Goal: Transaction & Acquisition: Obtain resource

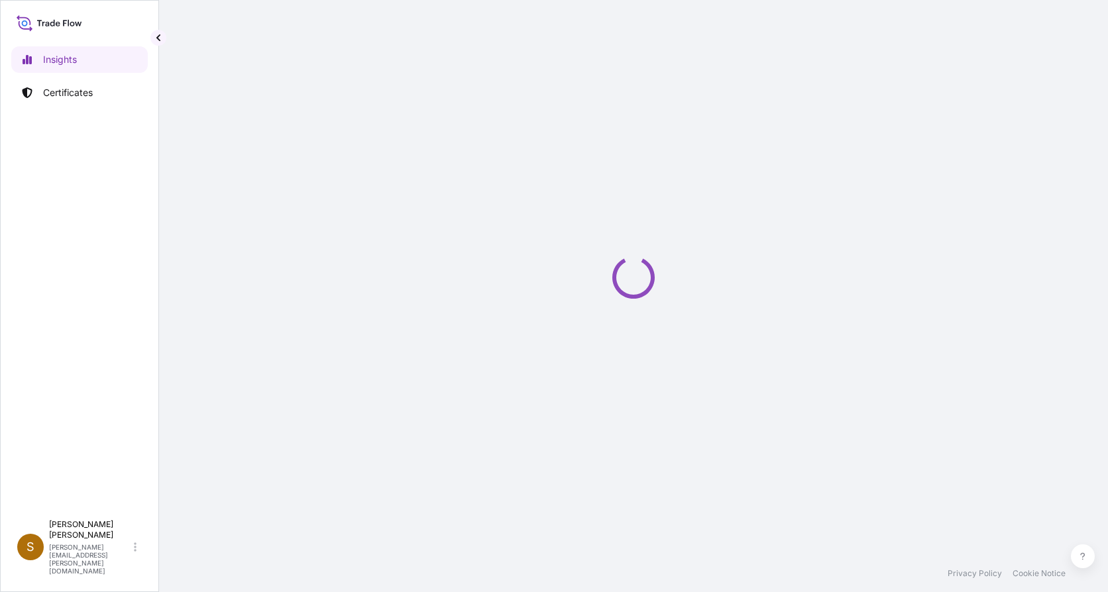
select select "2025"
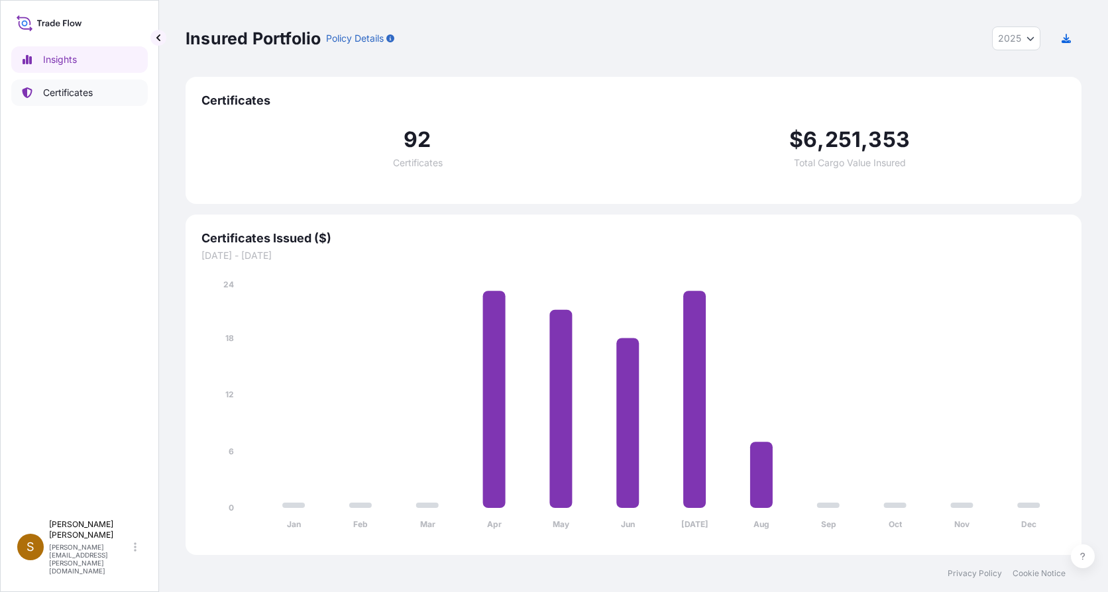
click at [76, 97] on p "Certificates" at bounding box center [68, 92] width 50 height 13
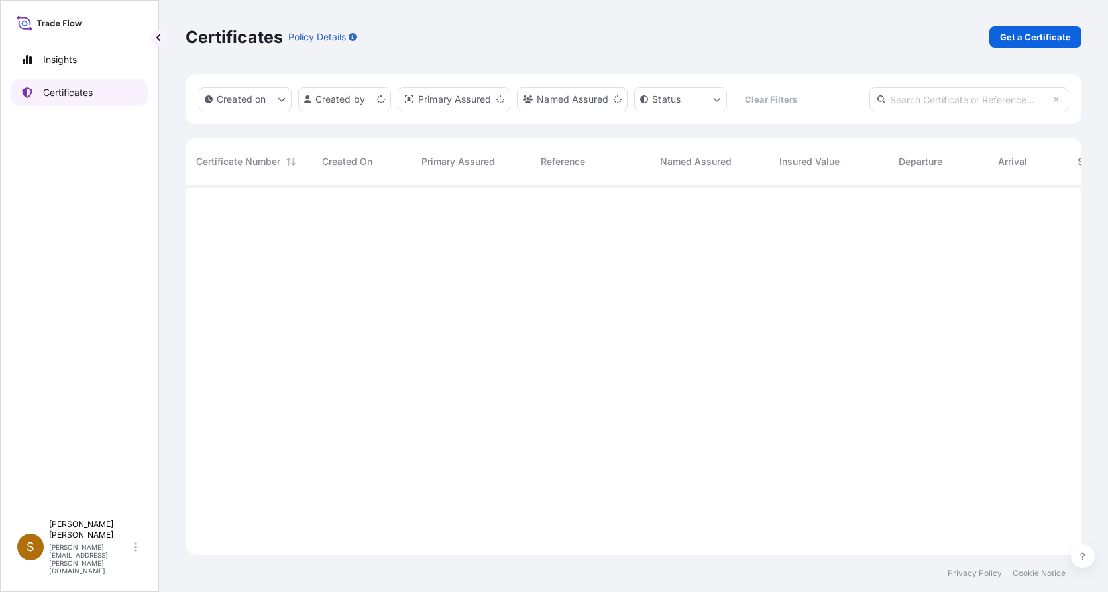
scroll to position [367, 886]
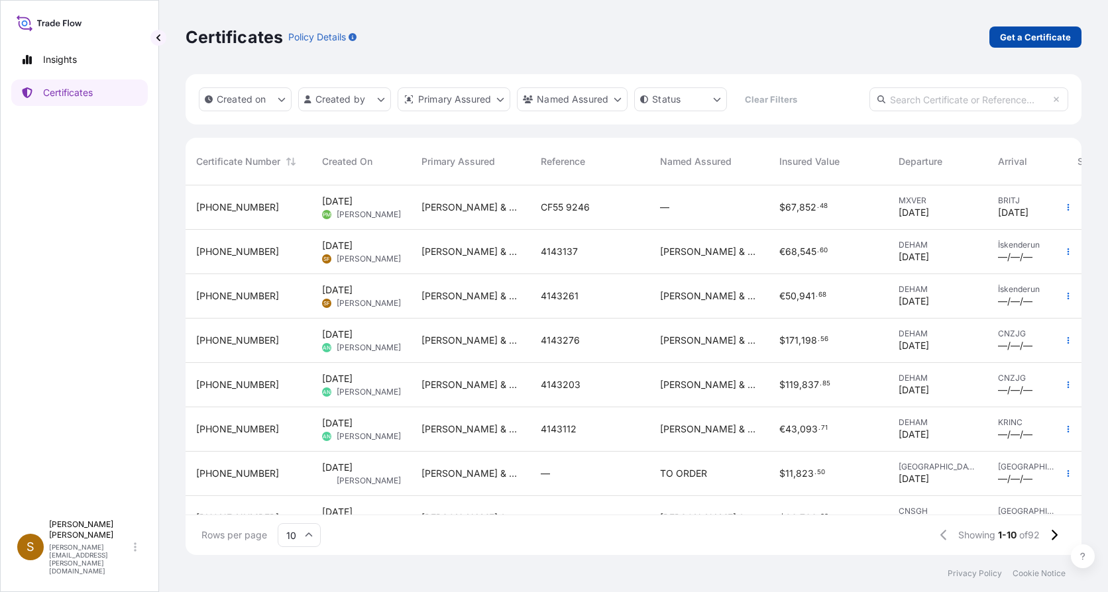
click at [1020, 35] on p "Get a Certificate" at bounding box center [1035, 36] width 71 height 13
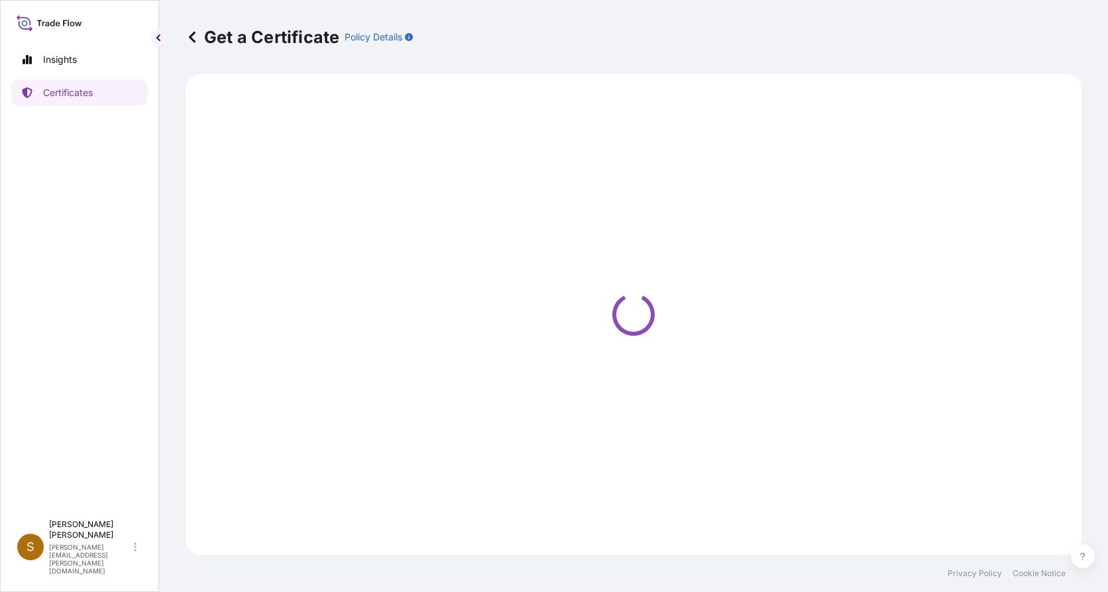
select select "Ocean Vessel"
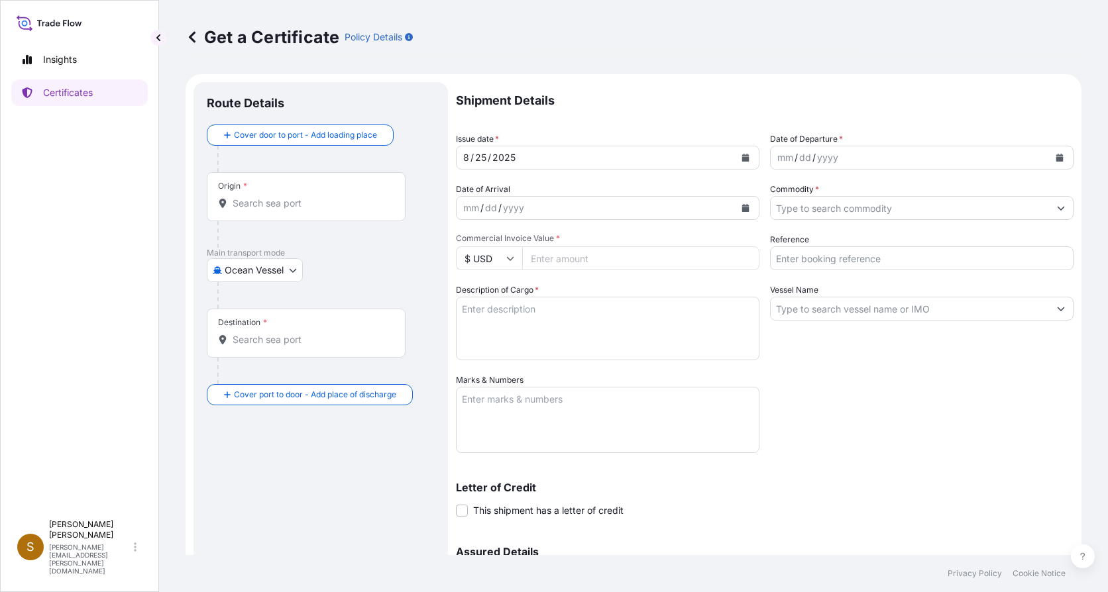
click at [239, 195] on div "Origin *" at bounding box center [306, 196] width 199 height 49
click at [239, 197] on input "Origin *" at bounding box center [311, 203] width 156 height 13
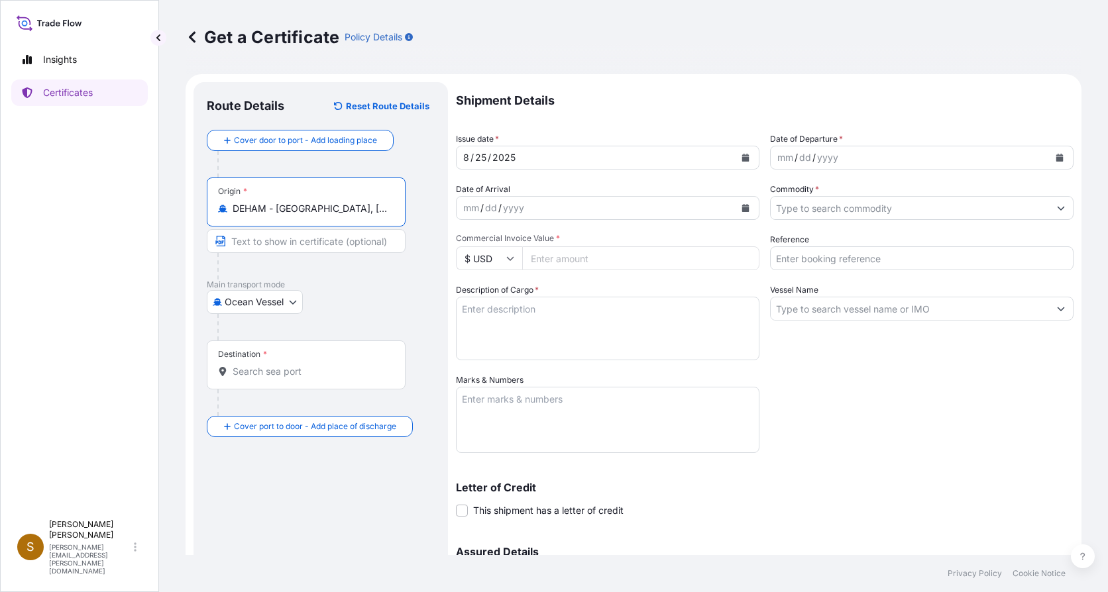
type input "DEHAM - [GEOGRAPHIC_DATA], [GEOGRAPHIC_DATA]"
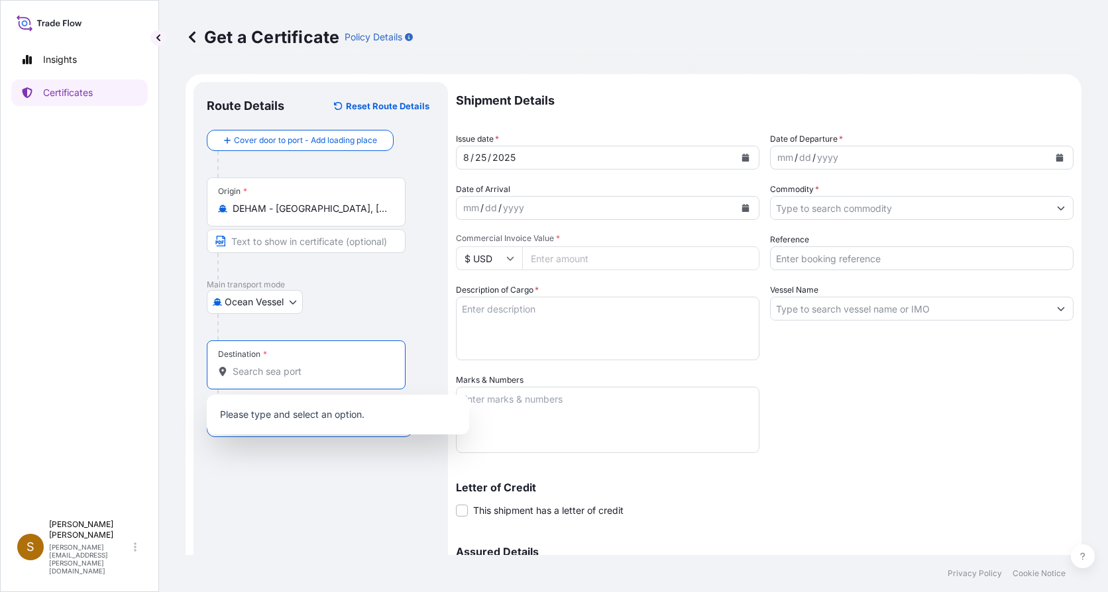
click at [274, 376] on input "Destination *" at bounding box center [311, 371] width 156 height 13
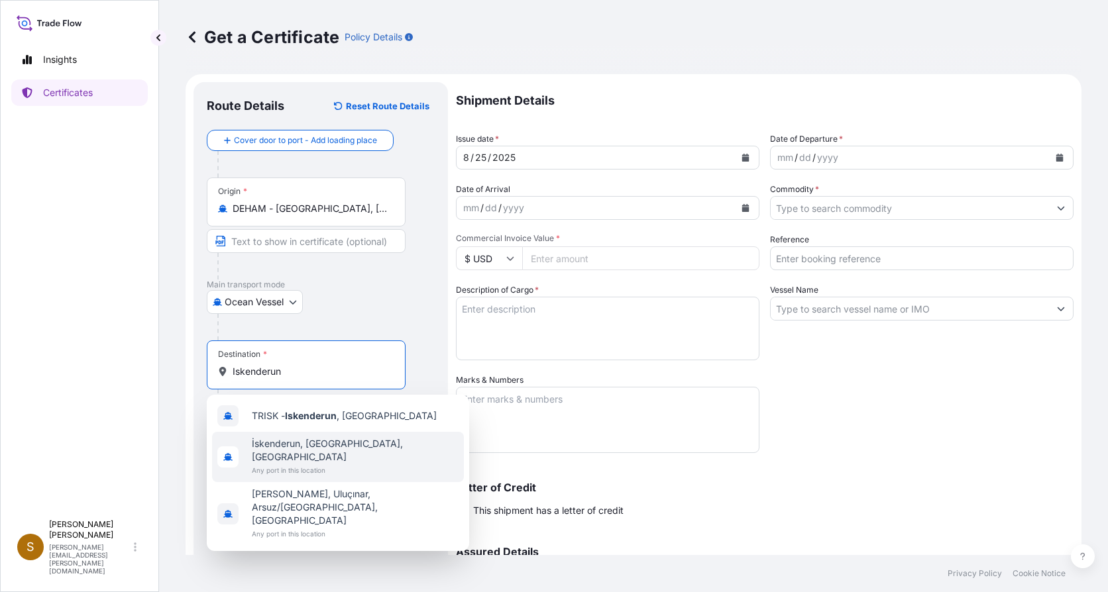
click at [290, 449] on span "İskenderun, [GEOGRAPHIC_DATA], [GEOGRAPHIC_DATA]" at bounding box center [355, 450] width 207 height 27
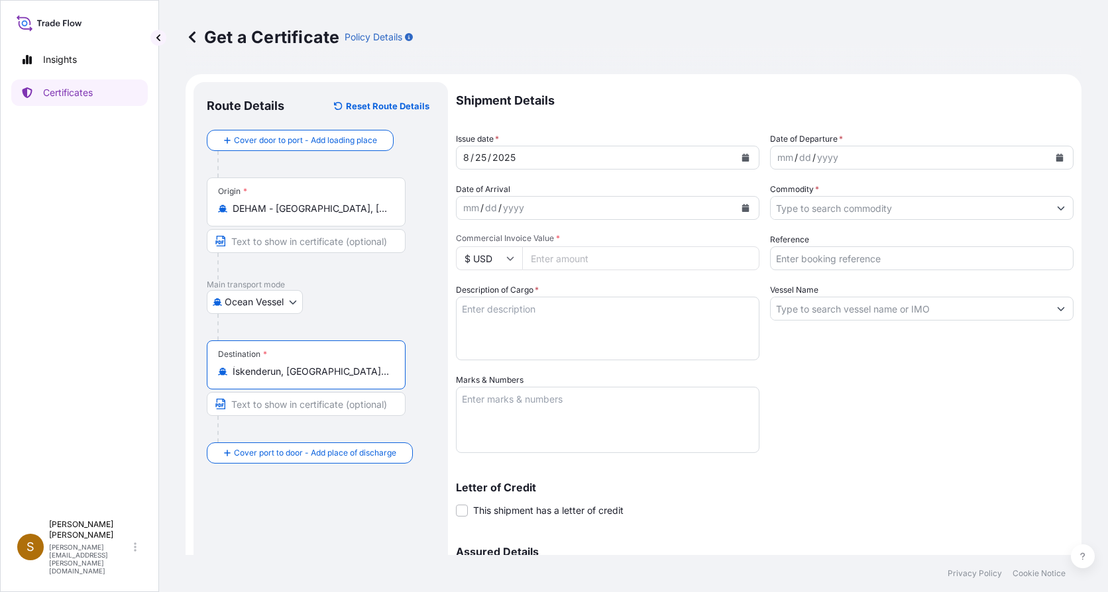
type input "İskenderun, [GEOGRAPHIC_DATA], [GEOGRAPHIC_DATA]"
drag, startPoint x: 775, startPoint y: 154, endPoint x: 781, endPoint y: 156, distance: 6.9
click at [776, 154] on div "mm" at bounding box center [785, 158] width 19 height 16
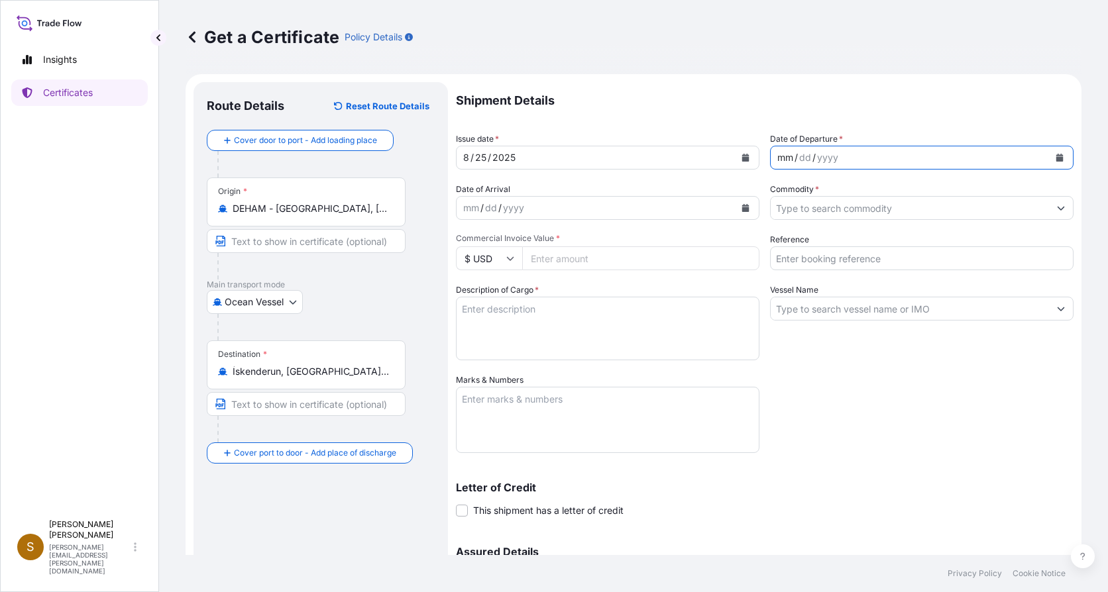
click at [776, 154] on div "mm" at bounding box center [785, 158] width 19 height 16
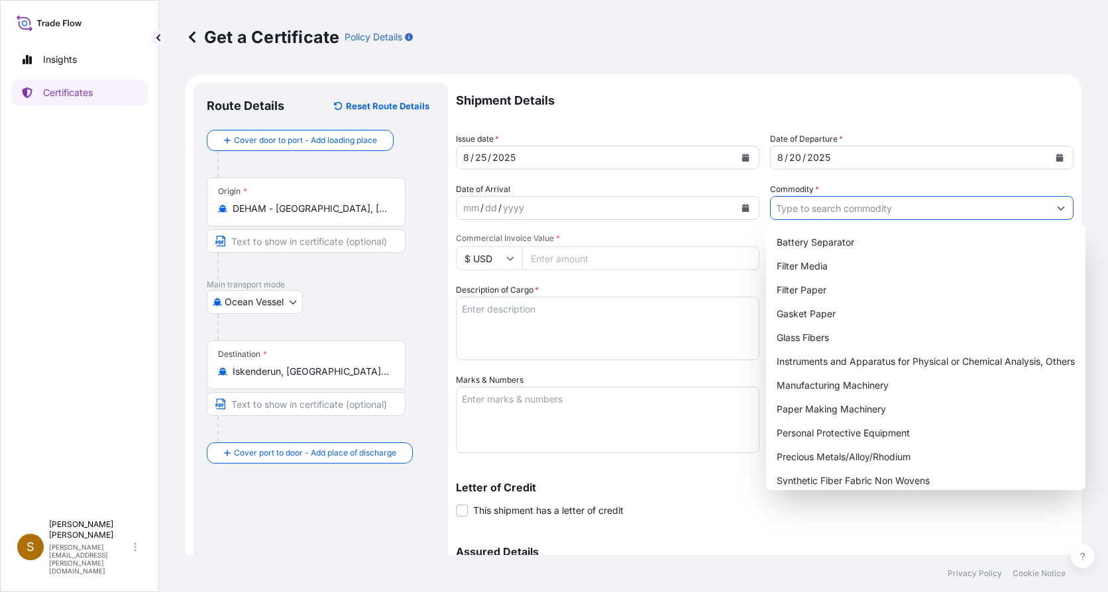
click at [1052, 201] on button "Show suggestions" at bounding box center [1061, 208] width 24 height 24
click at [807, 288] on div "Filter Paper" at bounding box center [925, 290] width 309 height 24
type input "Filter Paper"
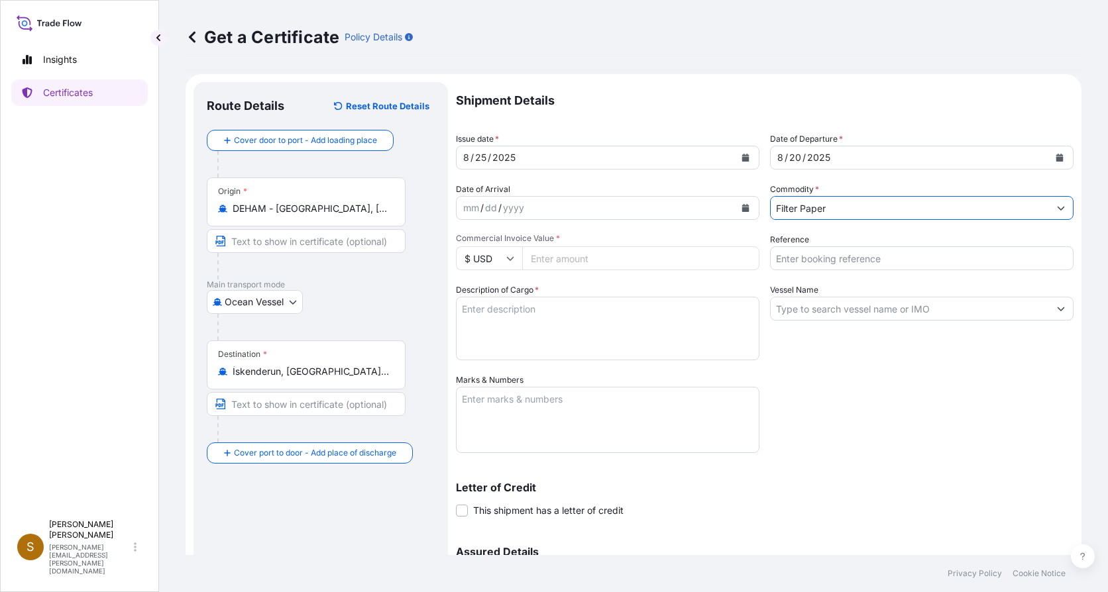
click at [510, 258] on icon at bounding box center [510, 258] width 8 height 8
click at [489, 292] on div "€ EUR" at bounding box center [489, 294] width 56 height 25
type input "€ EUR"
drag, startPoint x: 584, startPoint y: 259, endPoint x: 595, endPoint y: 262, distance: 11.7
click at [585, 260] on input "Commercial Invoice Value *" at bounding box center [640, 258] width 237 height 24
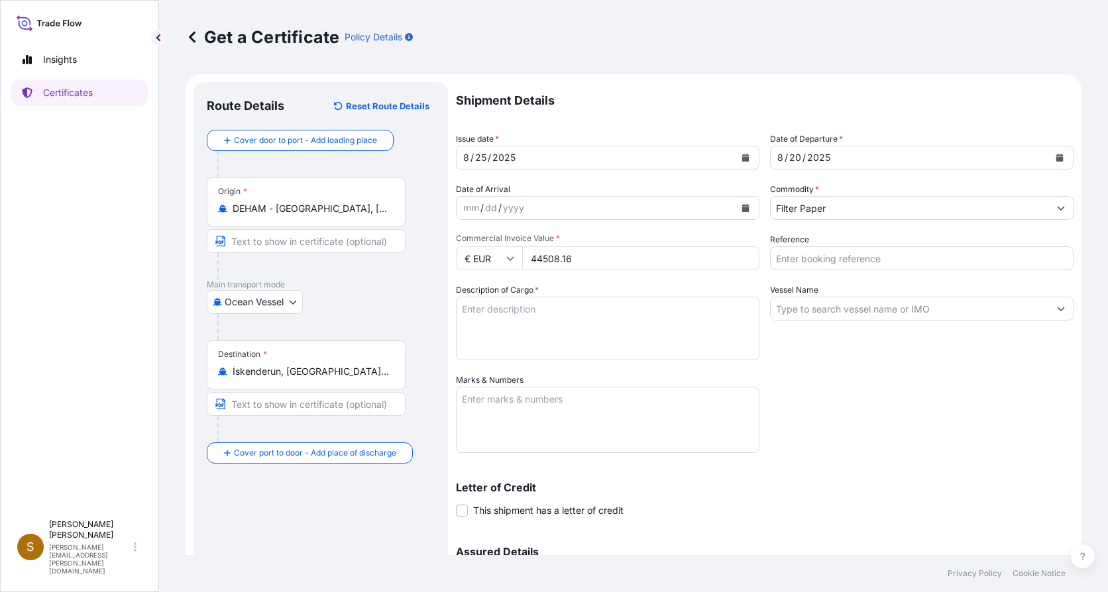
type input "44508.16"
click at [555, 323] on textarea "Description of Cargo *" at bounding box center [607, 329] width 303 height 64
click at [852, 254] on input "Reference" at bounding box center [921, 258] width 303 height 24
type input "4143380"
click at [533, 319] on textarea "Description of Cargo *" at bounding box center [607, 329] width 303 height 64
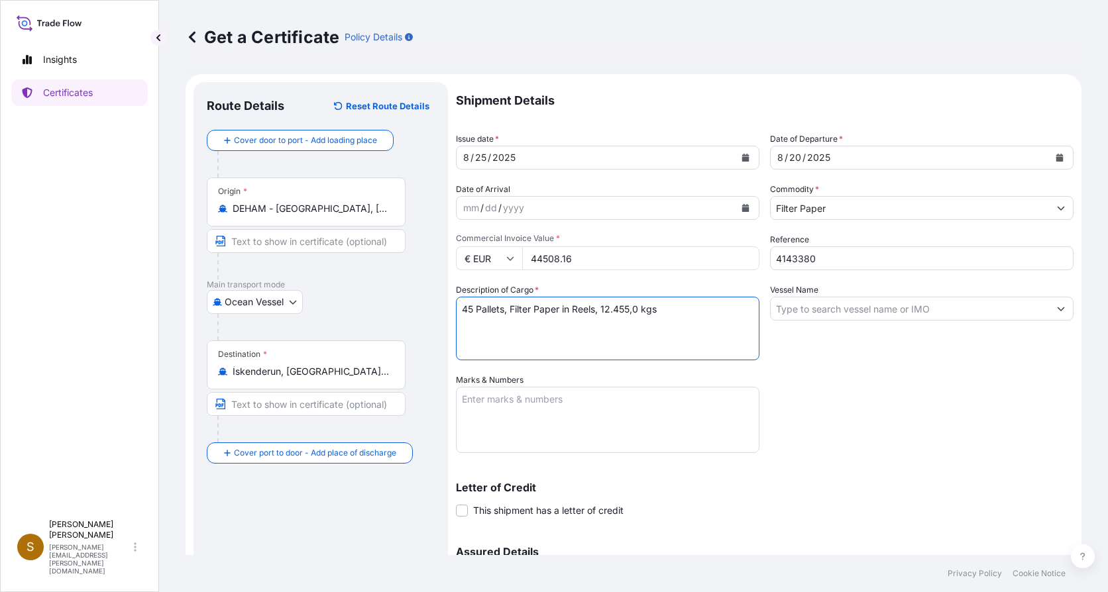
type textarea "45 Pallets, Filter Paper in Reels, 12.455,0 kgs"
click at [839, 304] on input "Vessel Name" at bounding box center [910, 309] width 278 height 24
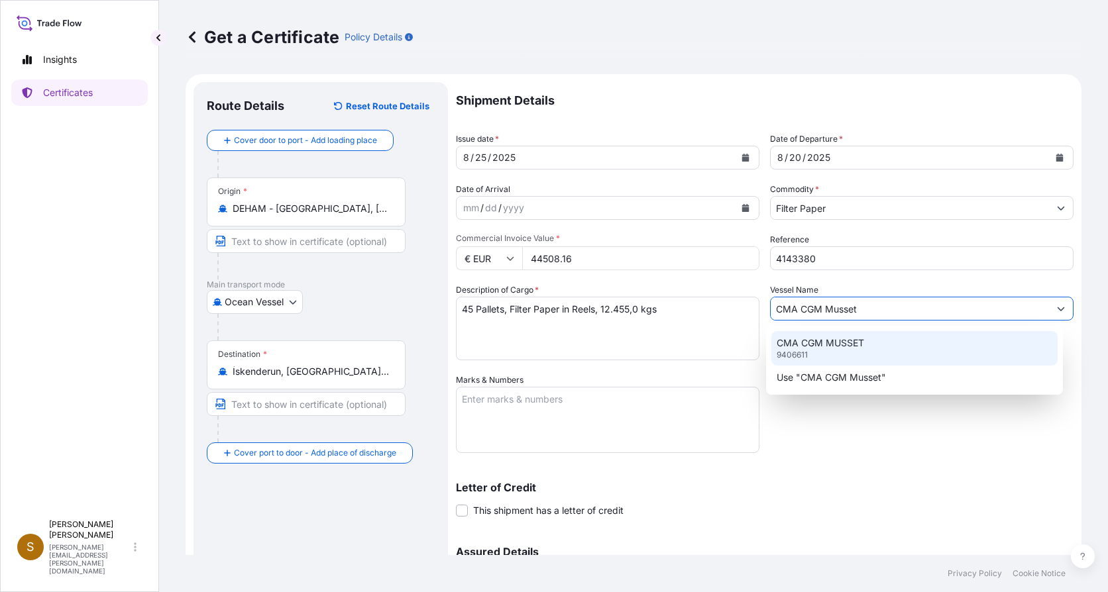
click at [802, 347] on p "CMA CGM MUSSET" at bounding box center [820, 343] width 87 height 13
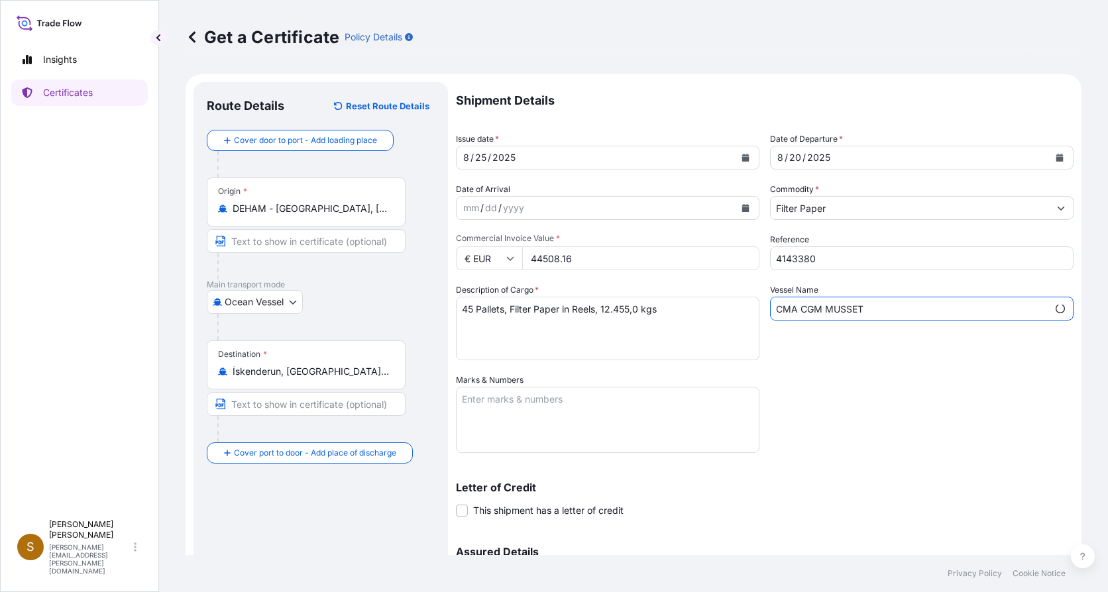
type input "CMA CGM MUSSET"
click at [566, 403] on textarea "Marks & Numbers" at bounding box center [607, 420] width 303 height 66
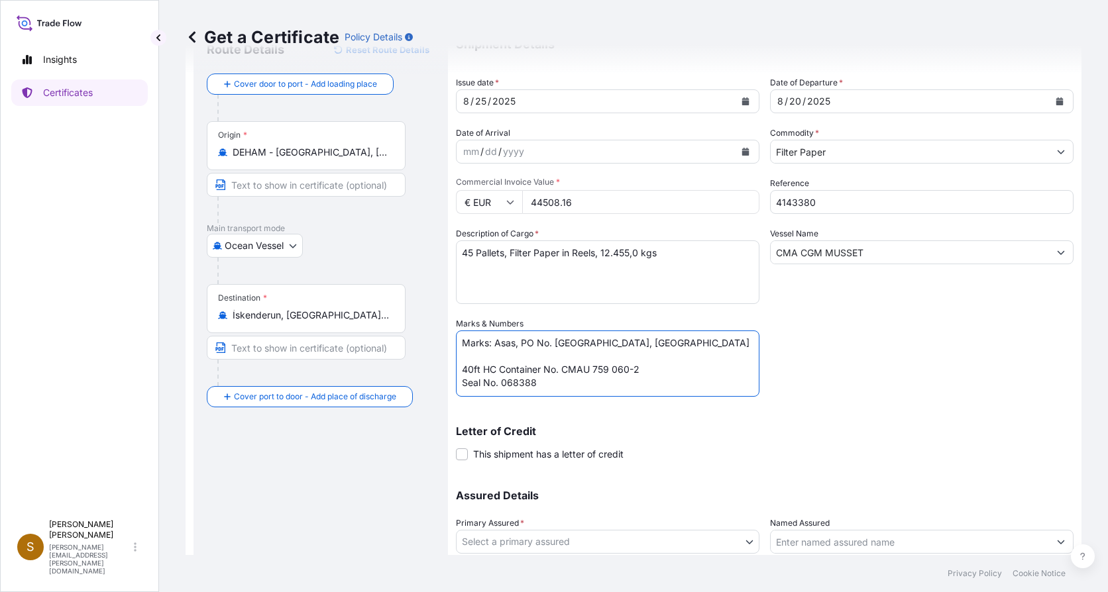
scroll to position [153, 0]
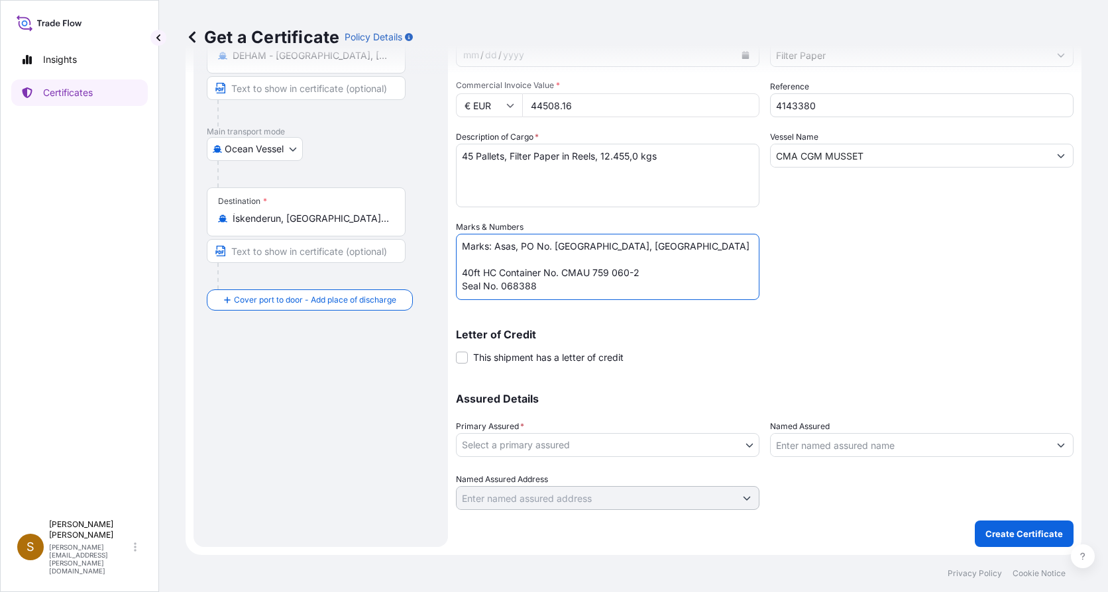
type textarea "Marks: Asas, PO No. [GEOGRAPHIC_DATA], [GEOGRAPHIC_DATA] 40ft HC Container No. …"
click at [747, 441] on body "Insights Certificates S [PERSON_NAME] [PERSON_NAME][EMAIL_ADDRESS][PERSON_NAME]…" at bounding box center [554, 296] width 1108 height 592
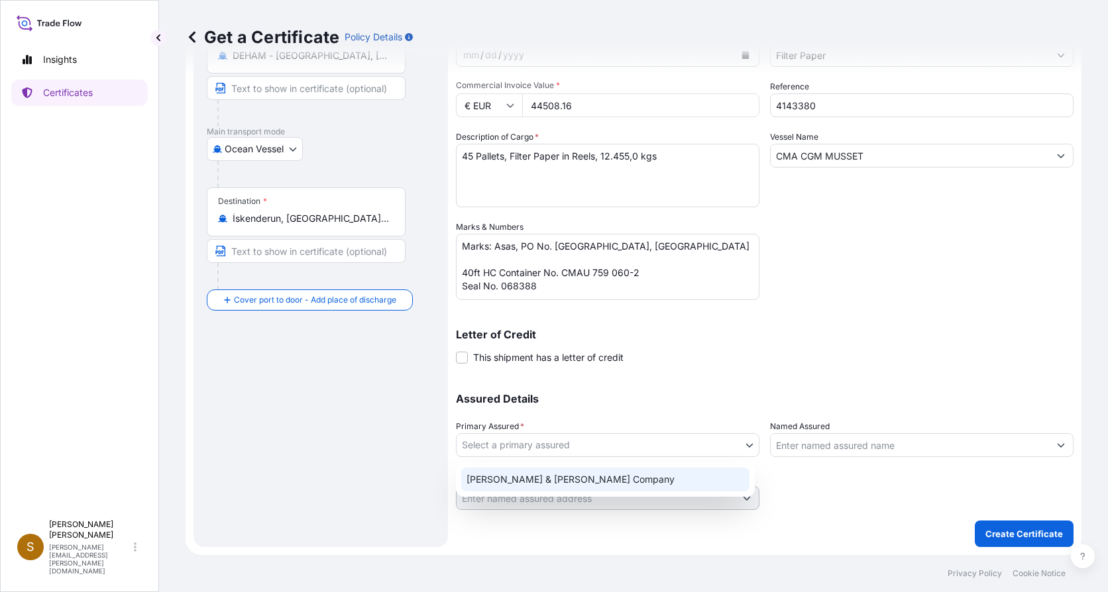
click at [565, 486] on div "[PERSON_NAME] & [PERSON_NAME] Company" at bounding box center [605, 480] width 288 height 24
select select "31506"
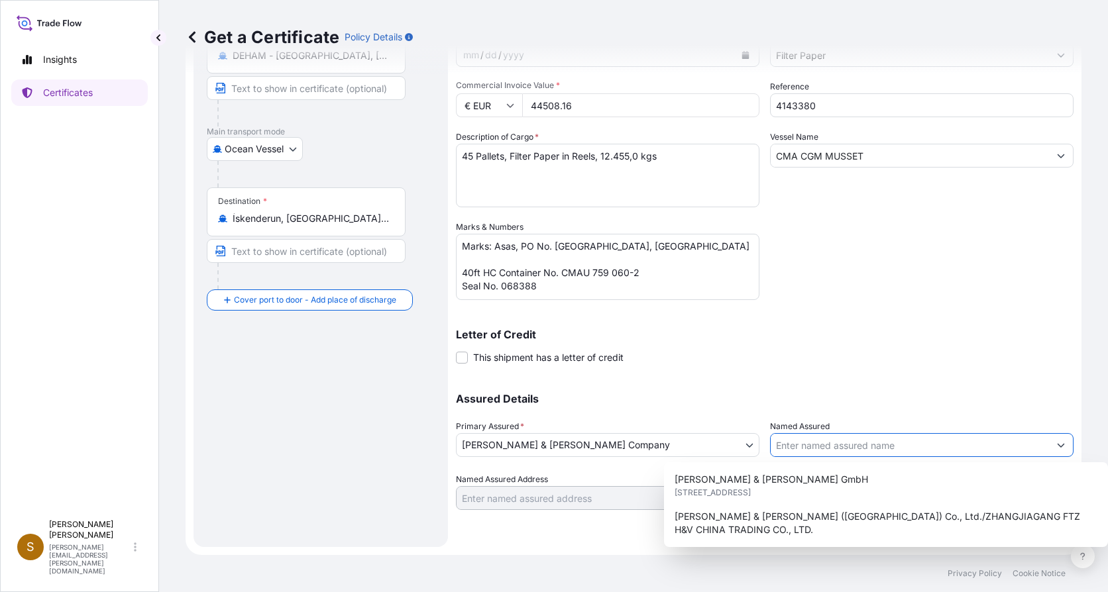
click at [1057, 445] on icon "Show suggestions" at bounding box center [1061, 445] width 8 height 8
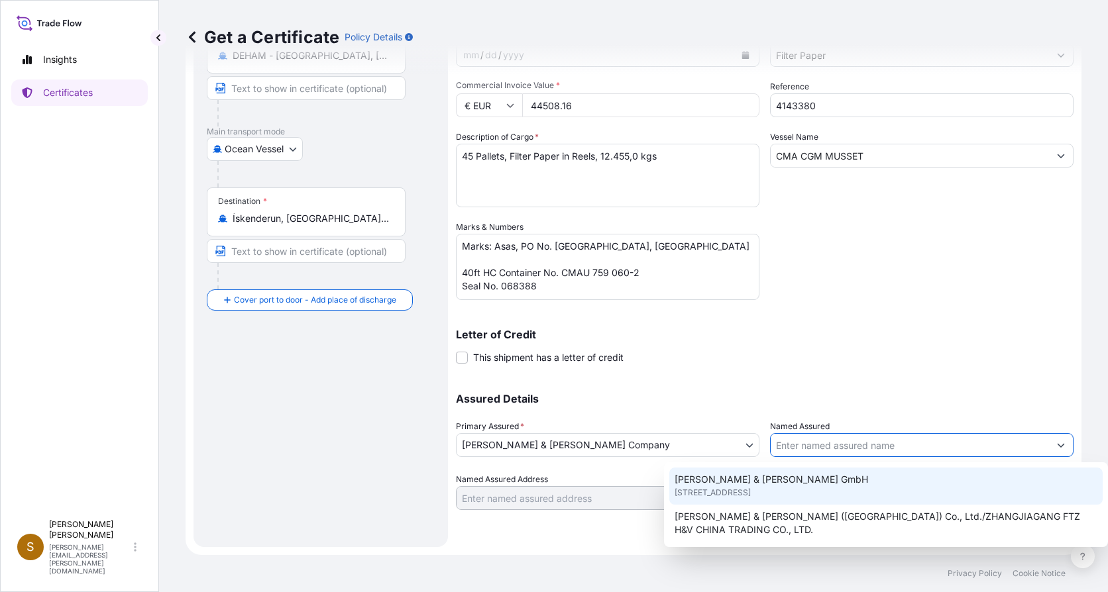
click at [751, 489] on span "[STREET_ADDRESS]" at bounding box center [713, 492] width 76 height 13
type input "[PERSON_NAME] & [PERSON_NAME] GmbH"
type input "[STREET_ADDRESS]"
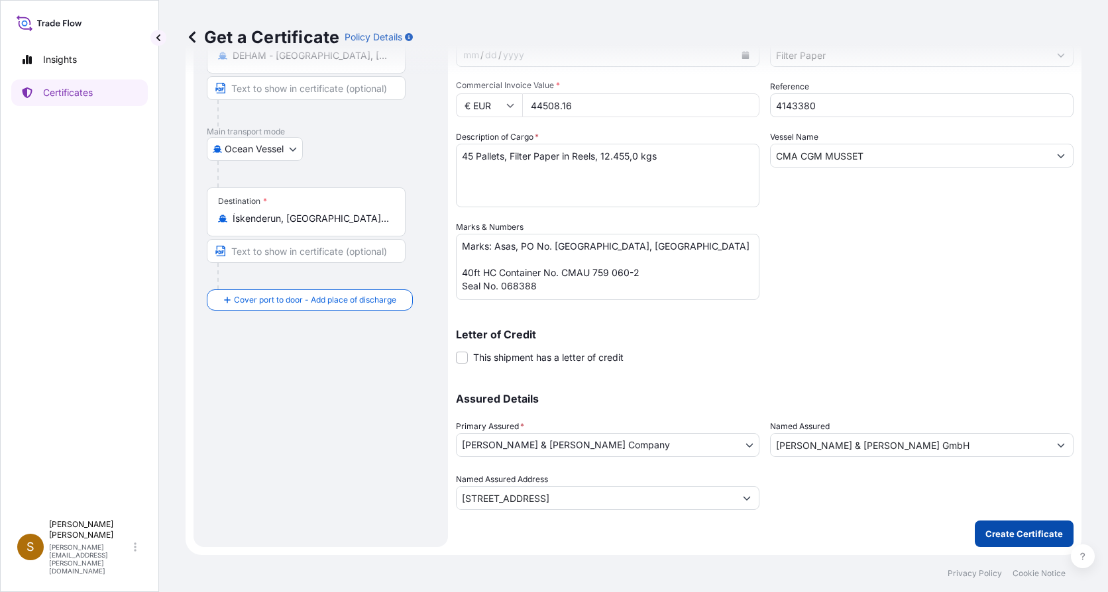
click at [1028, 537] on p "Create Certificate" at bounding box center [1024, 533] width 78 height 13
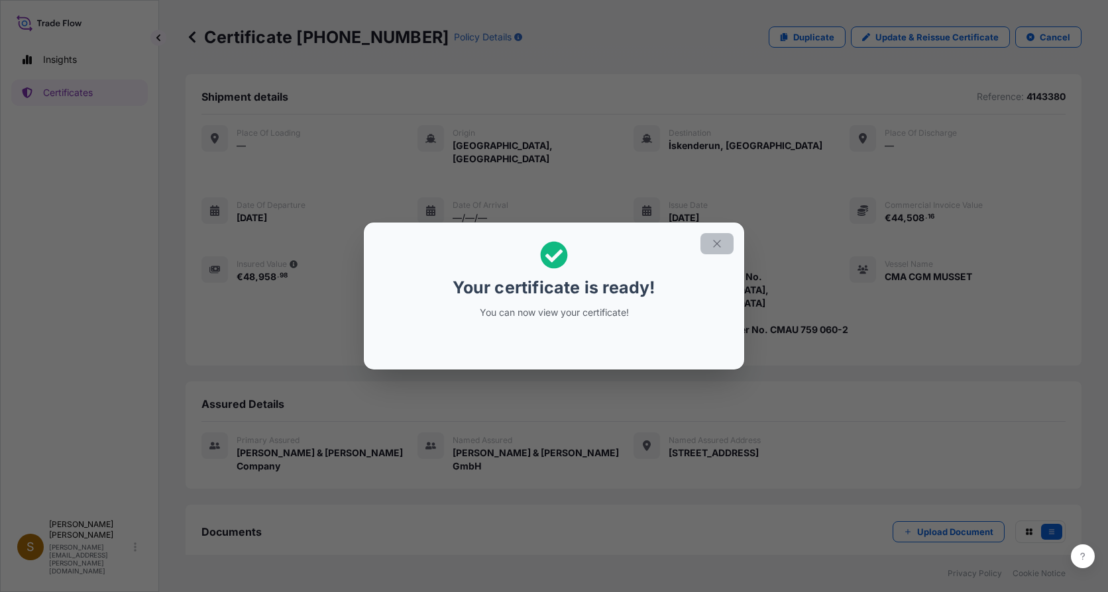
click at [718, 245] on icon "button" at bounding box center [716, 243] width 7 height 7
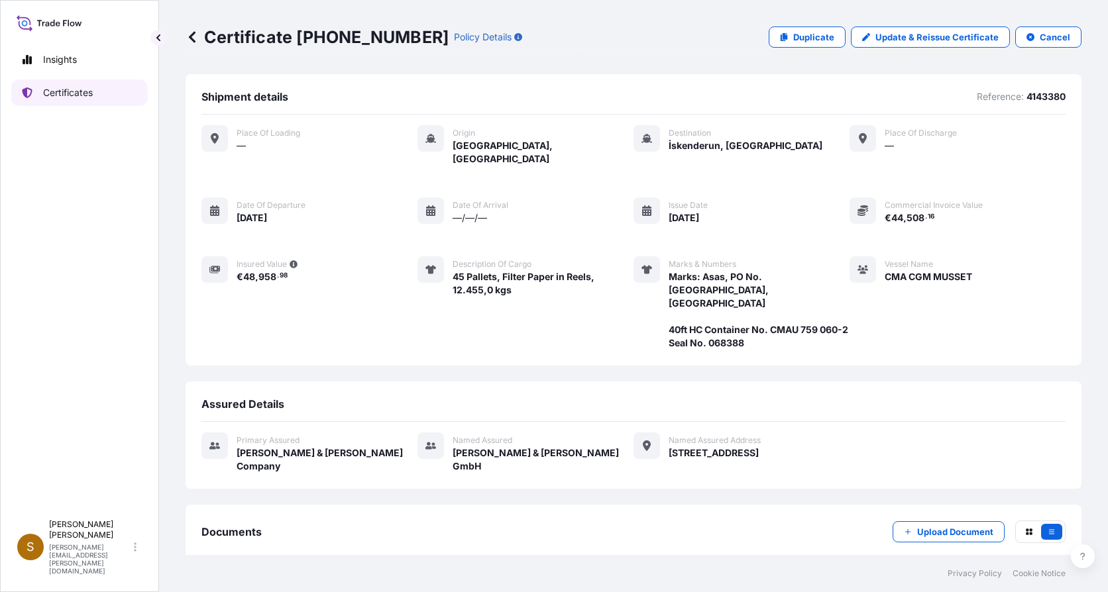
click at [52, 89] on p "Certificates" at bounding box center [68, 92] width 50 height 13
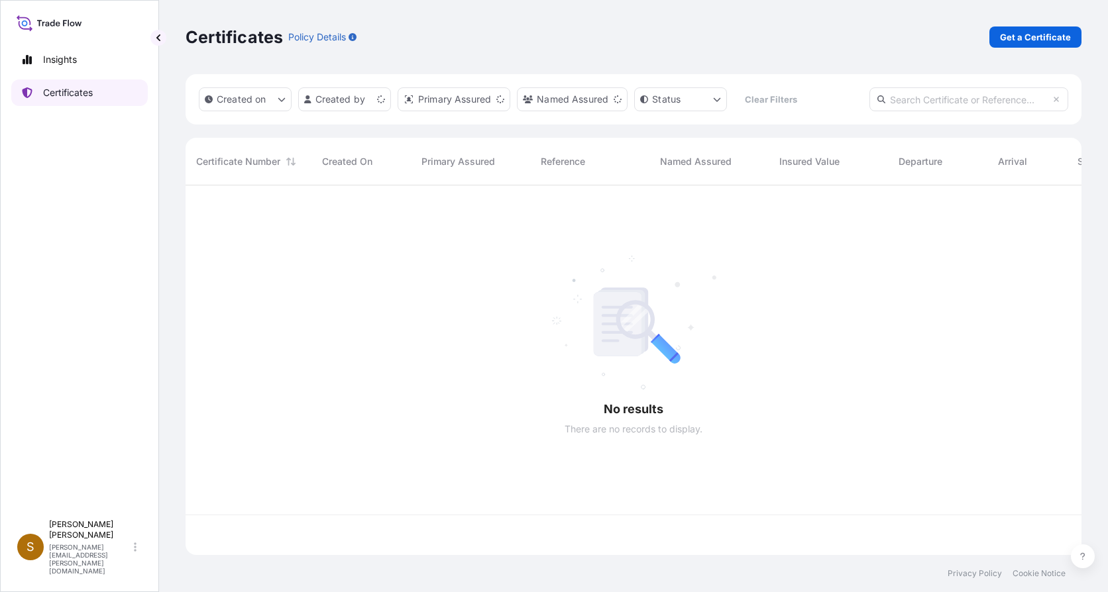
scroll to position [367, 886]
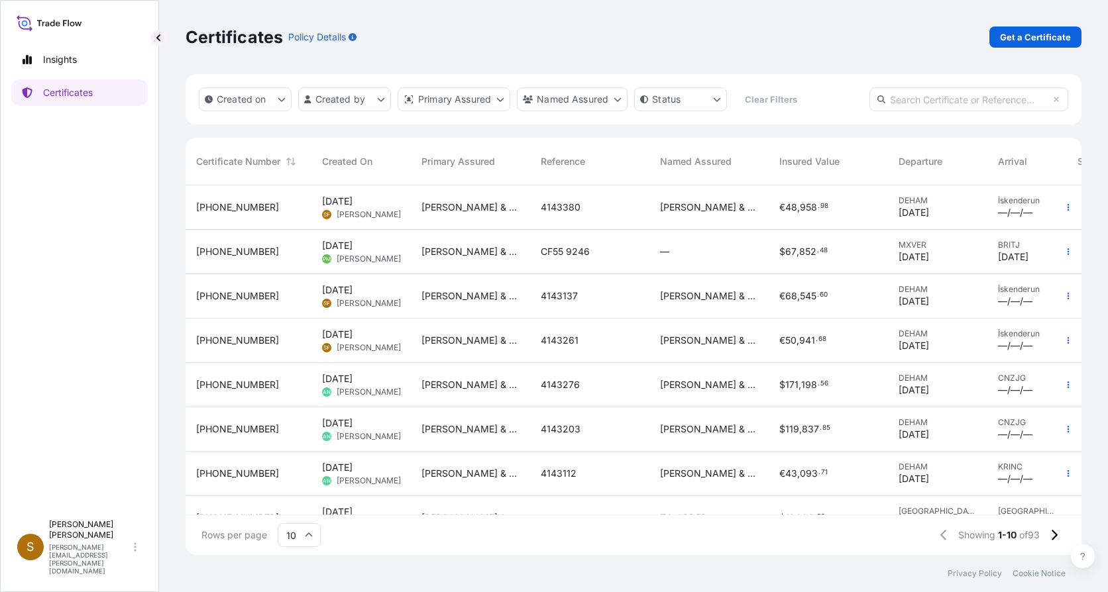
click at [263, 215] on div "[PHONE_NUMBER]" at bounding box center [249, 208] width 126 height 44
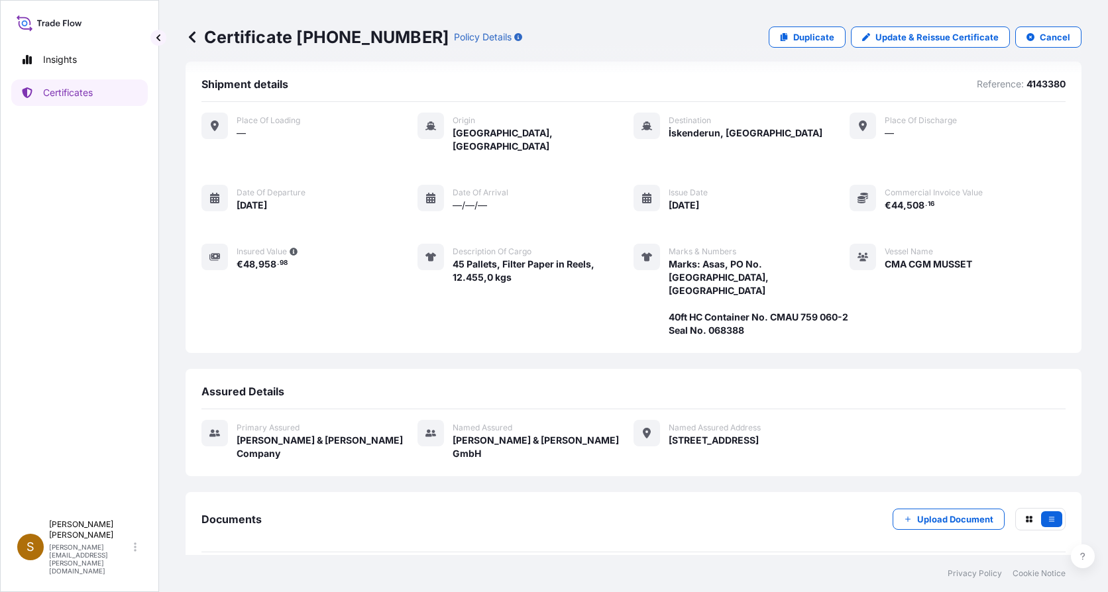
scroll to position [34, 0]
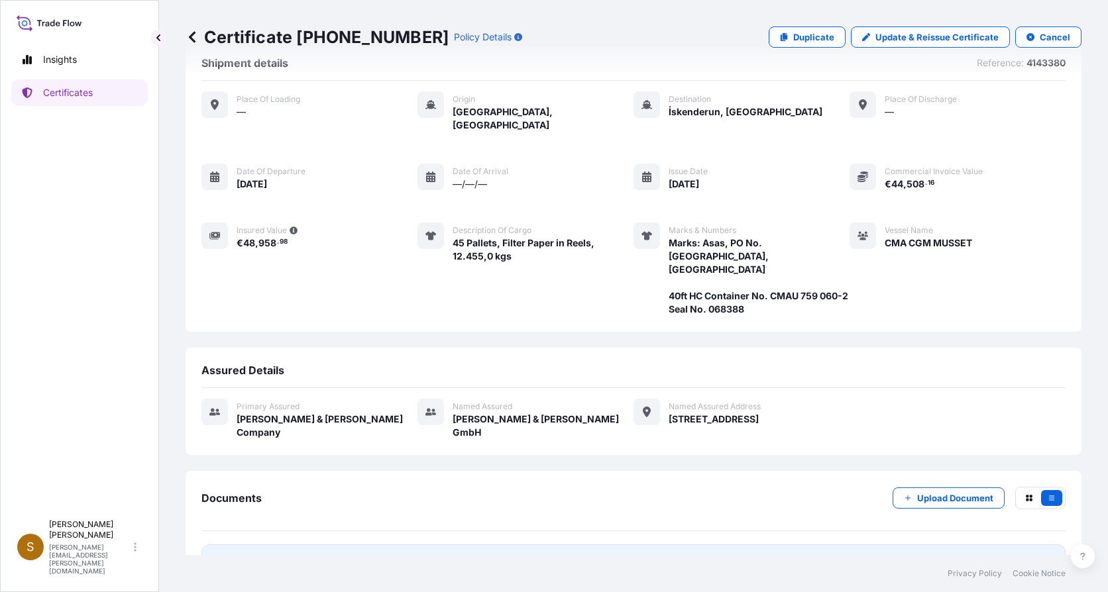
click at [242, 555] on span "Certificate" at bounding box center [261, 561] width 48 height 13
